Goal: Find contact information: Obtain details needed to contact an individual or organization

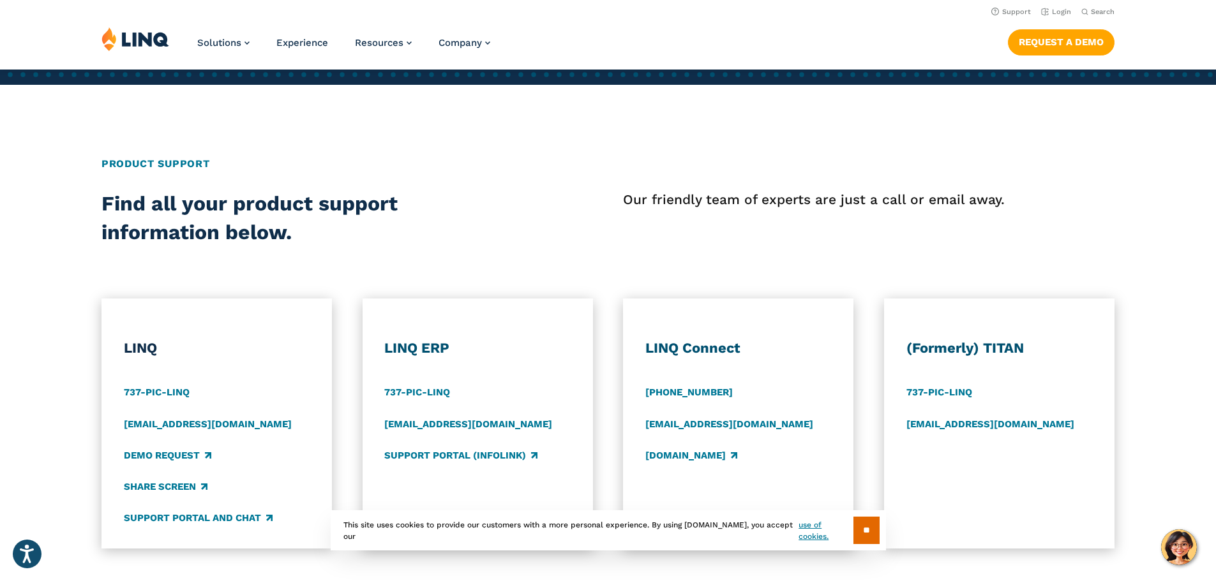
scroll to position [383, 0]
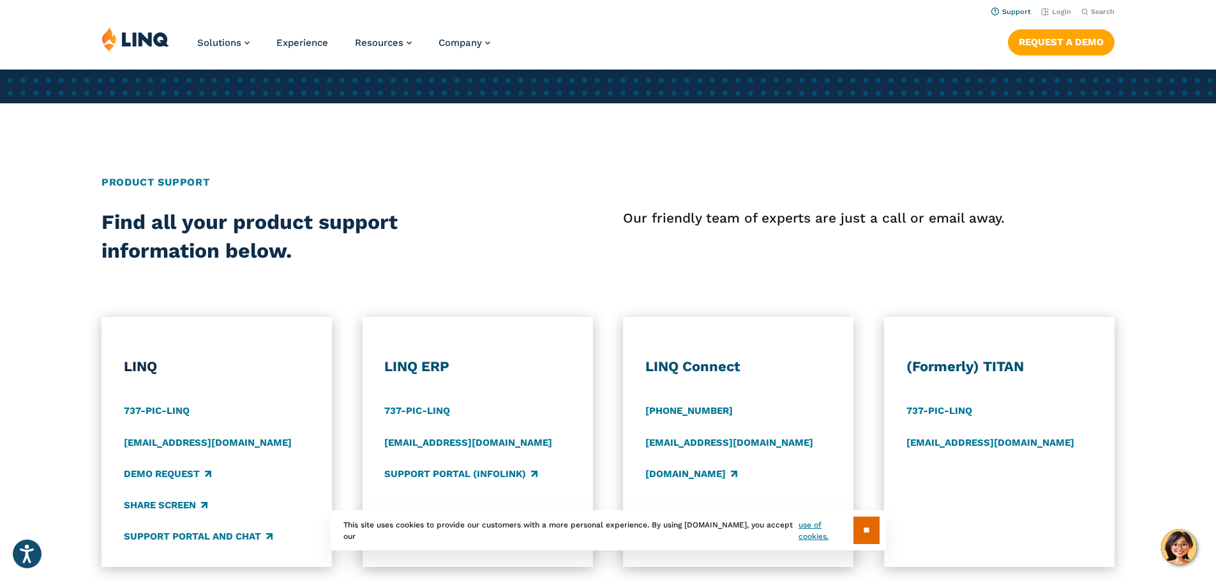
click at [1004, 9] on link "Support" at bounding box center [1011, 12] width 40 height 8
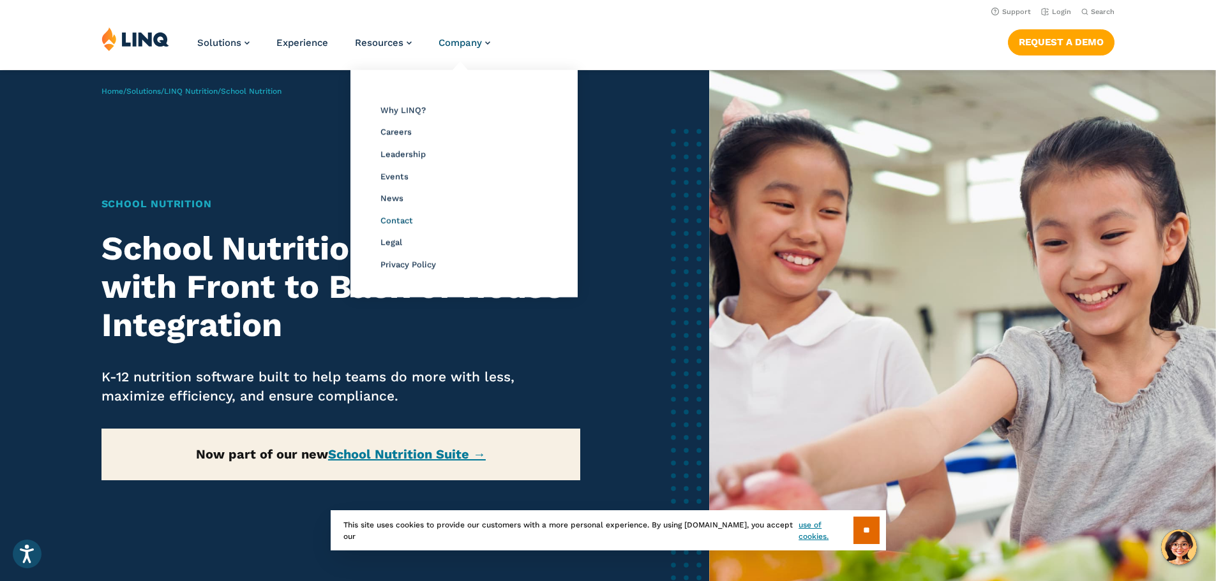
click at [391, 219] on span "Contact" at bounding box center [396, 221] width 33 height 10
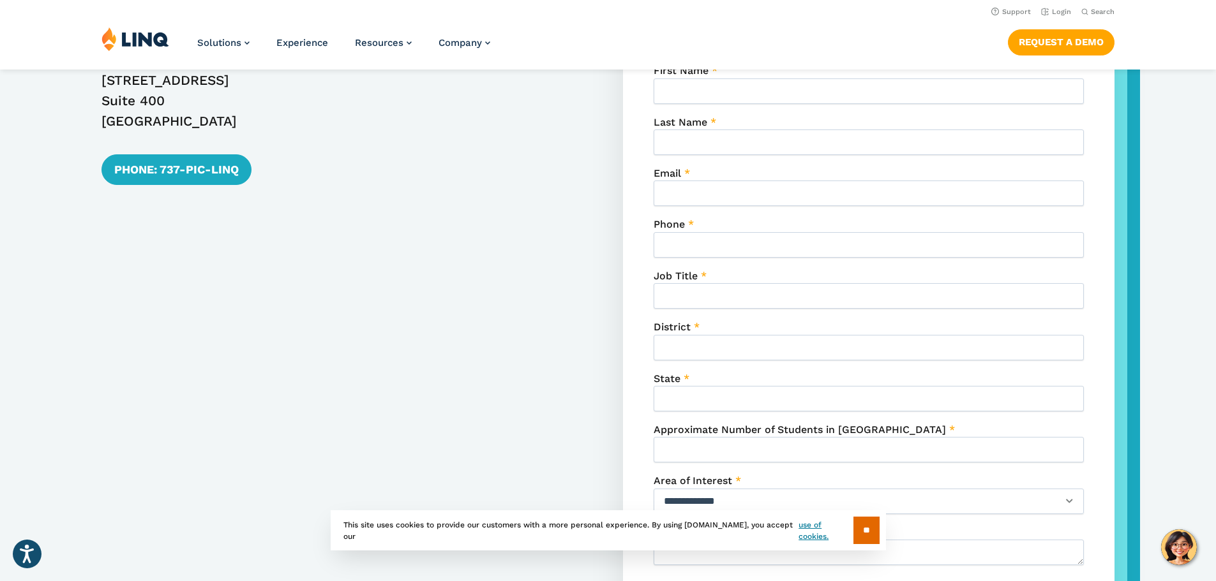
scroll to position [657, 0]
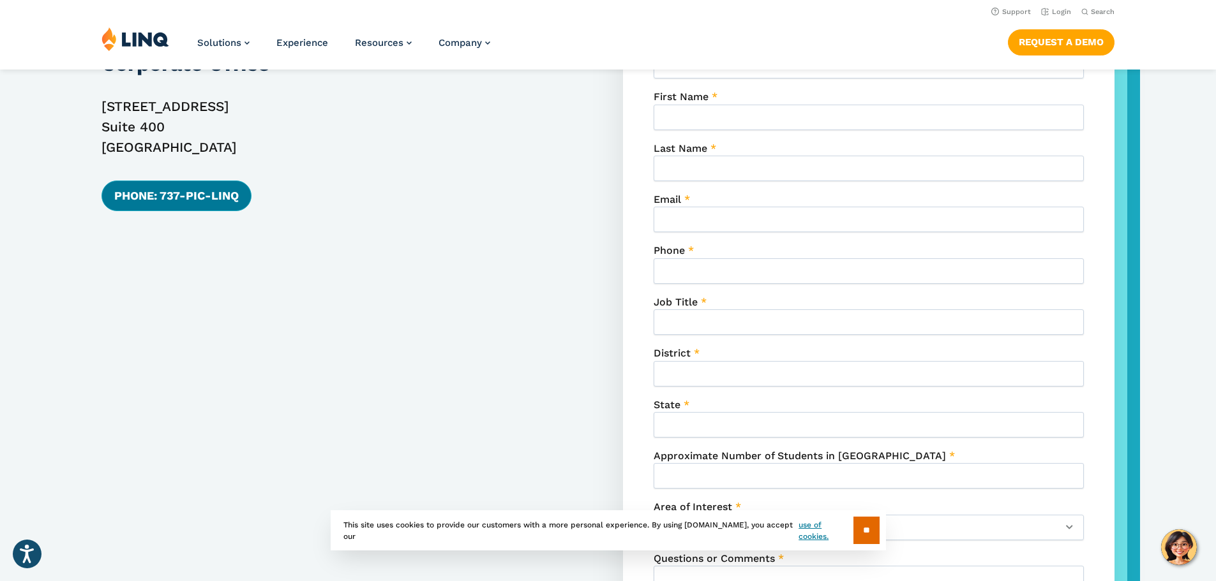
click at [148, 195] on link "Phone: 737-PIC-LINQ" at bounding box center [176, 196] width 150 height 31
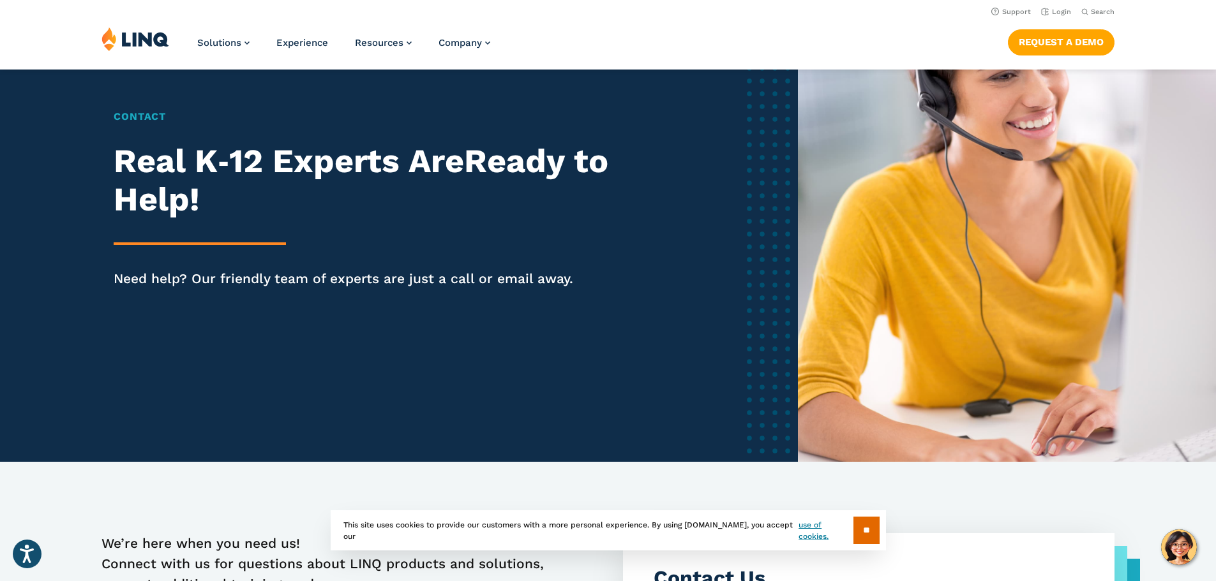
scroll to position [0, 0]
